Goal: Task Accomplishment & Management: Use online tool/utility

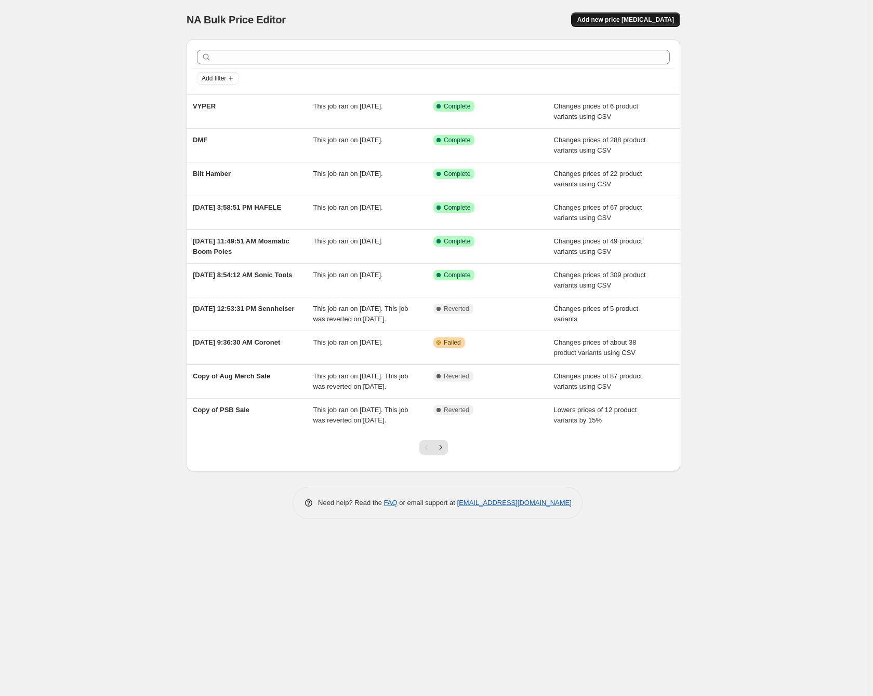
click at [619, 21] on span "Add new price [MEDICAL_DATA]" at bounding box center [625, 20] width 97 height 8
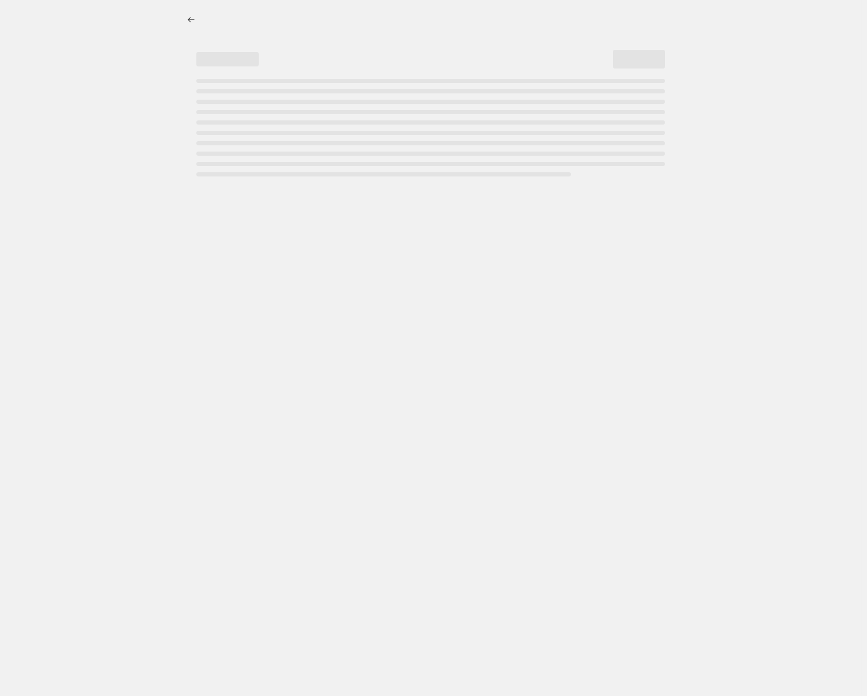
select select "percentage"
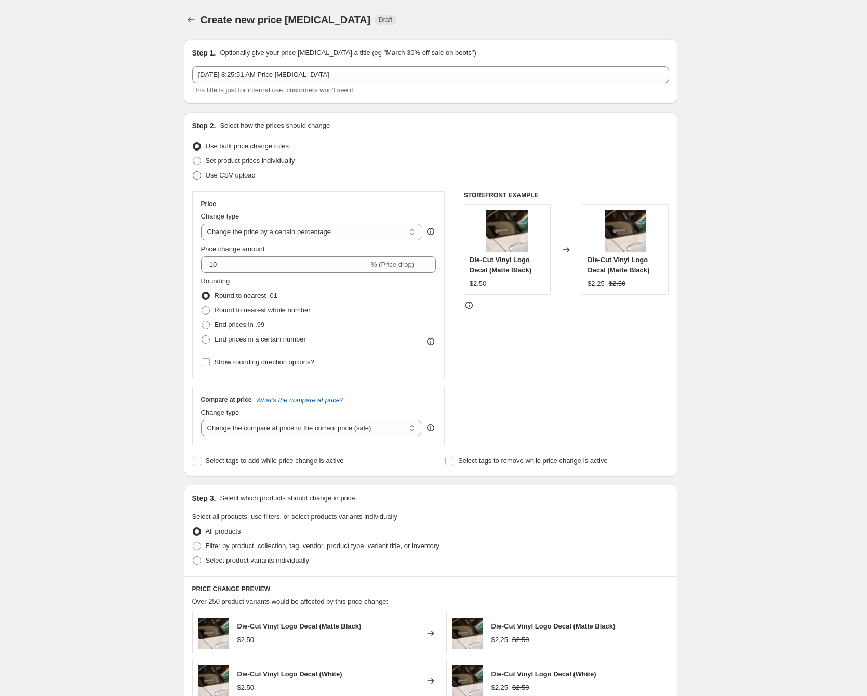
click at [238, 178] on span "Use CSV upload" at bounding box center [231, 175] width 50 height 8
click at [193, 172] on input "Use CSV upload" at bounding box center [193, 171] width 1 height 1
radio input "true"
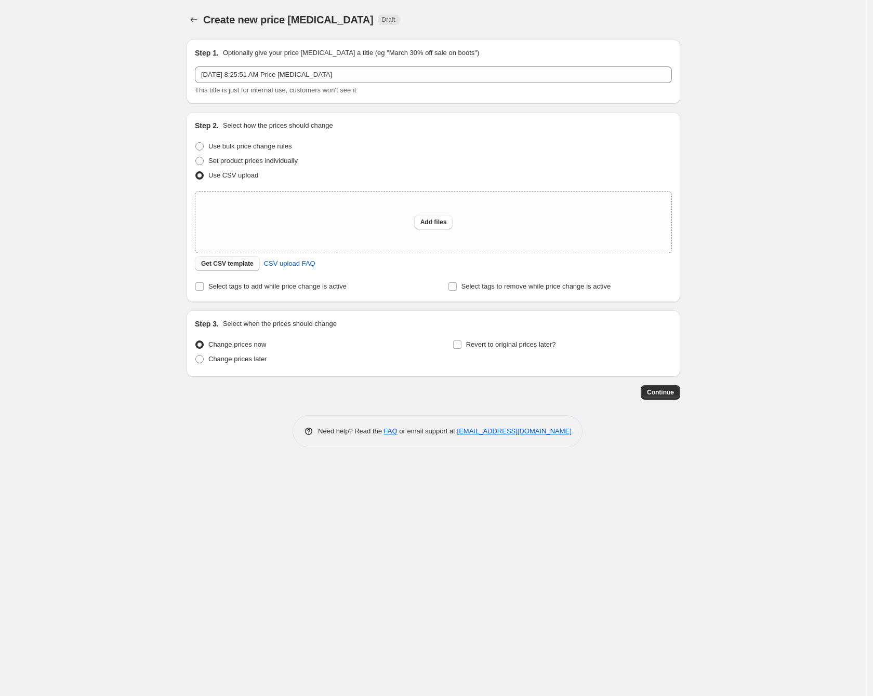
click at [225, 267] on span "Get CSV template" at bounding box center [227, 264] width 52 height 8
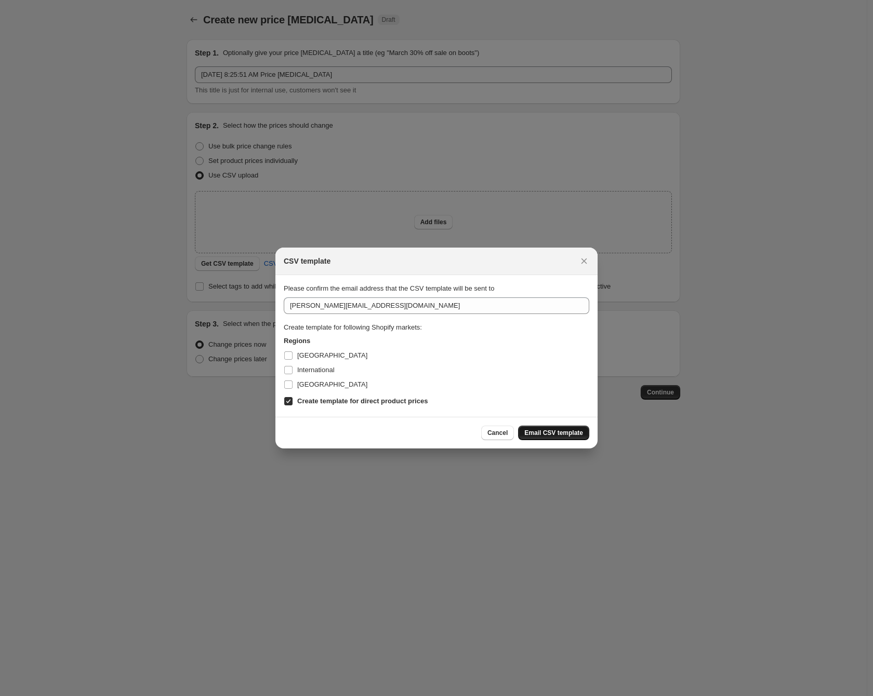
click at [532, 436] on span "Email CSV template" at bounding box center [553, 433] width 59 height 8
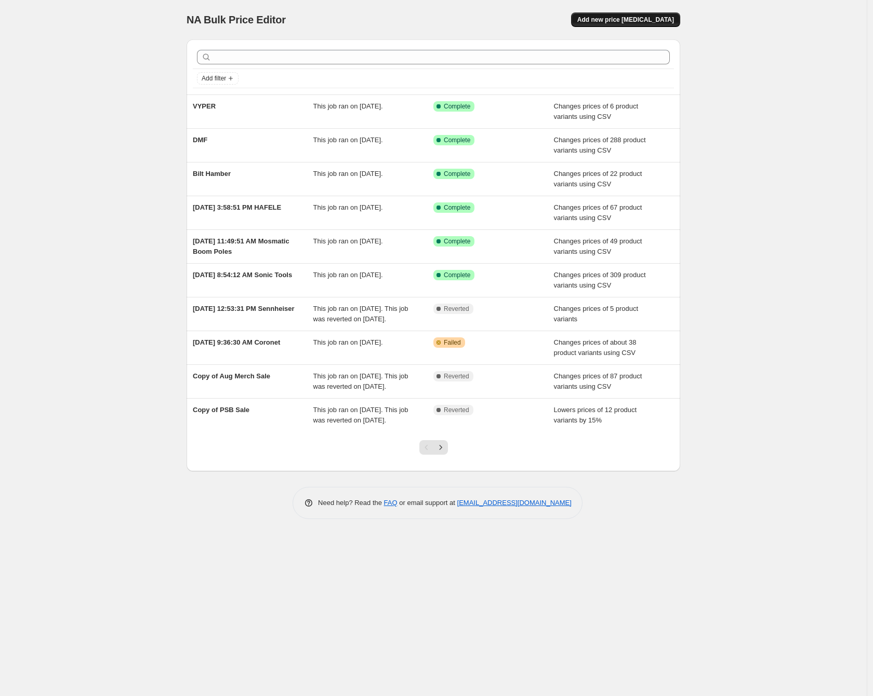
click at [658, 18] on span "Add new price [MEDICAL_DATA]" at bounding box center [625, 20] width 97 height 8
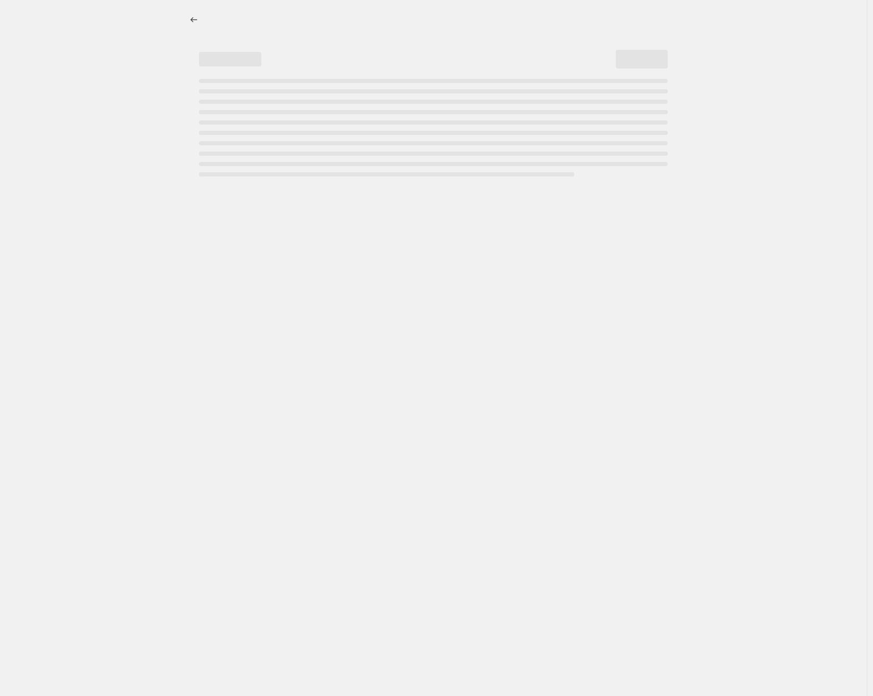
select select "percentage"
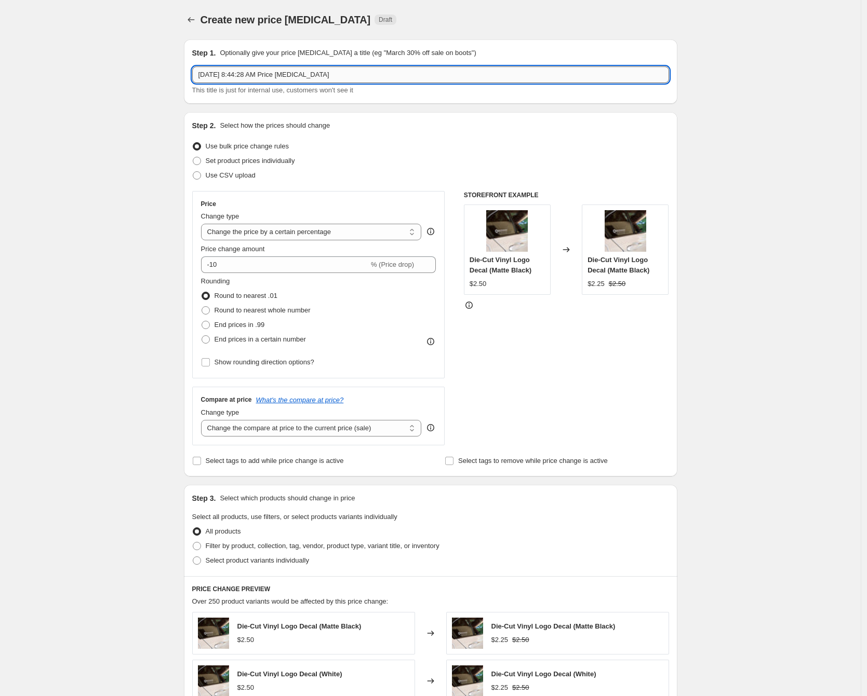
click at [334, 76] on input "Sep 23, 2025, 8:44:28 AM Price change job" at bounding box center [430, 74] width 477 height 17
type input "Bendpak Audit"
click at [236, 181] on label "Use CSV upload" at bounding box center [223, 175] width 63 height 15
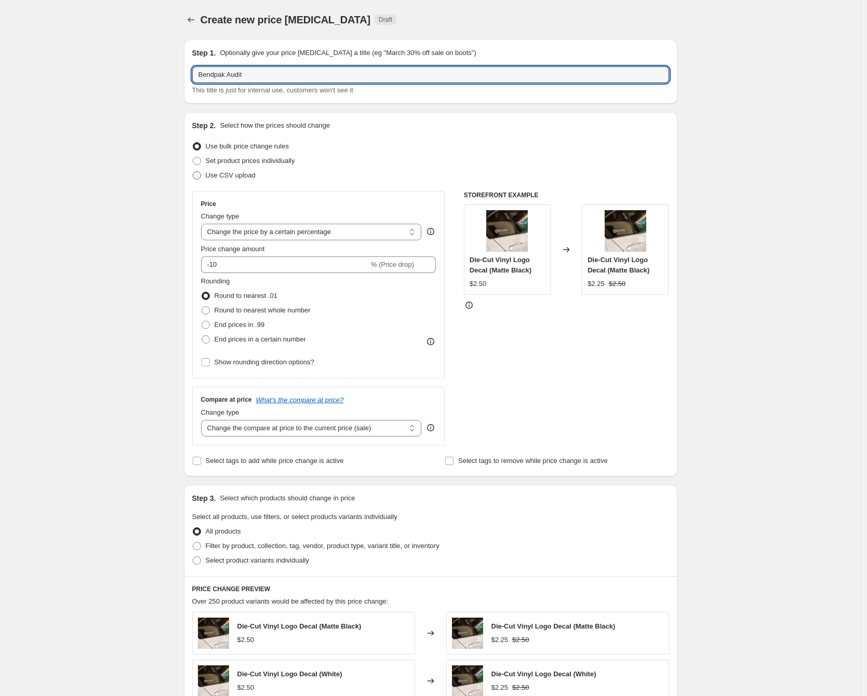
click at [193, 172] on input "Use CSV upload" at bounding box center [193, 171] width 1 height 1
radio input "true"
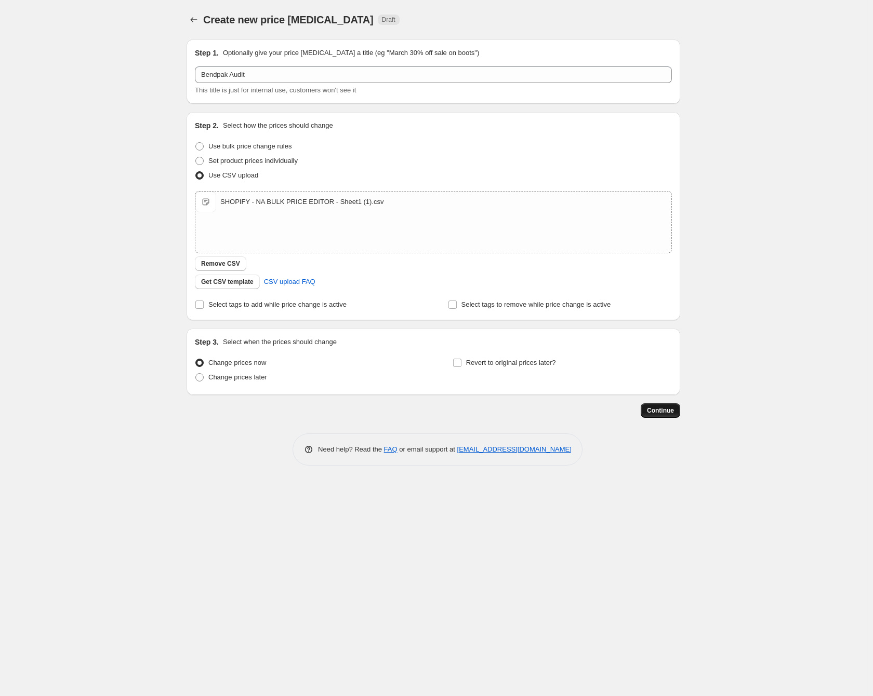
click at [668, 408] on span "Continue" at bounding box center [660, 411] width 27 height 8
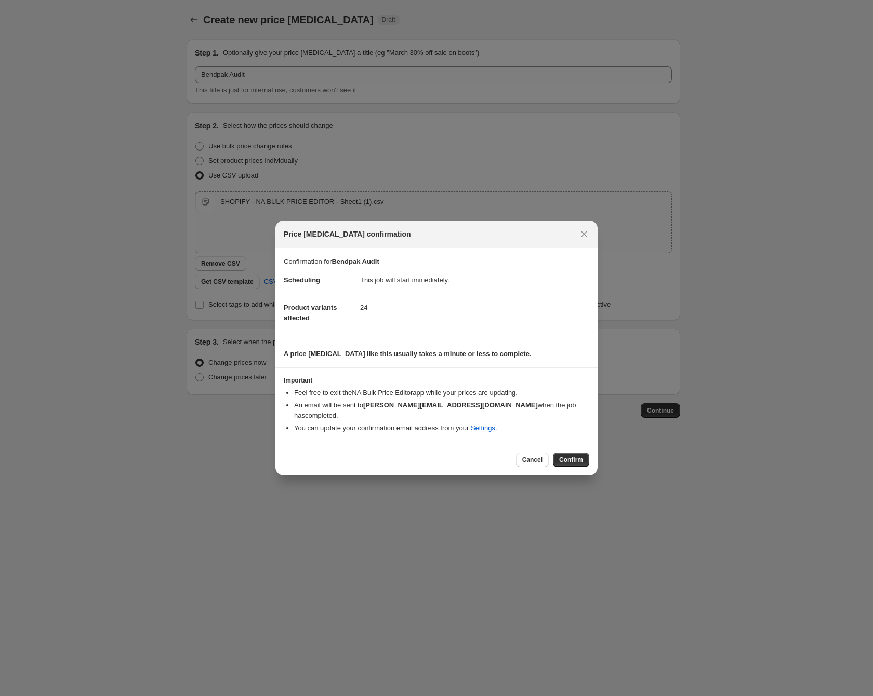
click at [570, 456] on span "Confirm" at bounding box center [571, 460] width 24 height 8
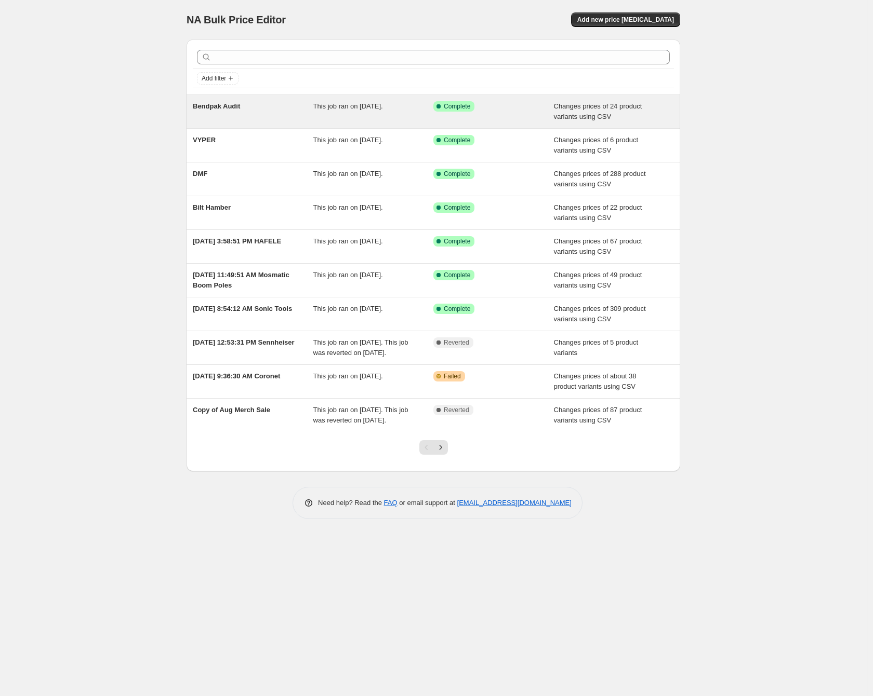
click at [253, 122] on div "Bendpak Audit" at bounding box center [253, 111] width 120 height 21
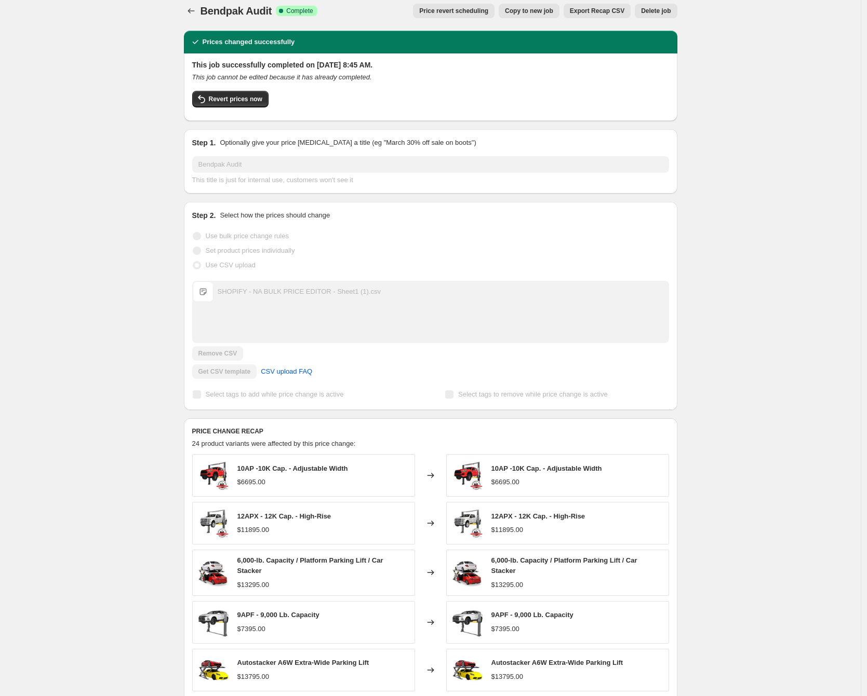
scroll to position [6, 0]
